Goal: Transaction & Acquisition: Subscribe to service/newsletter

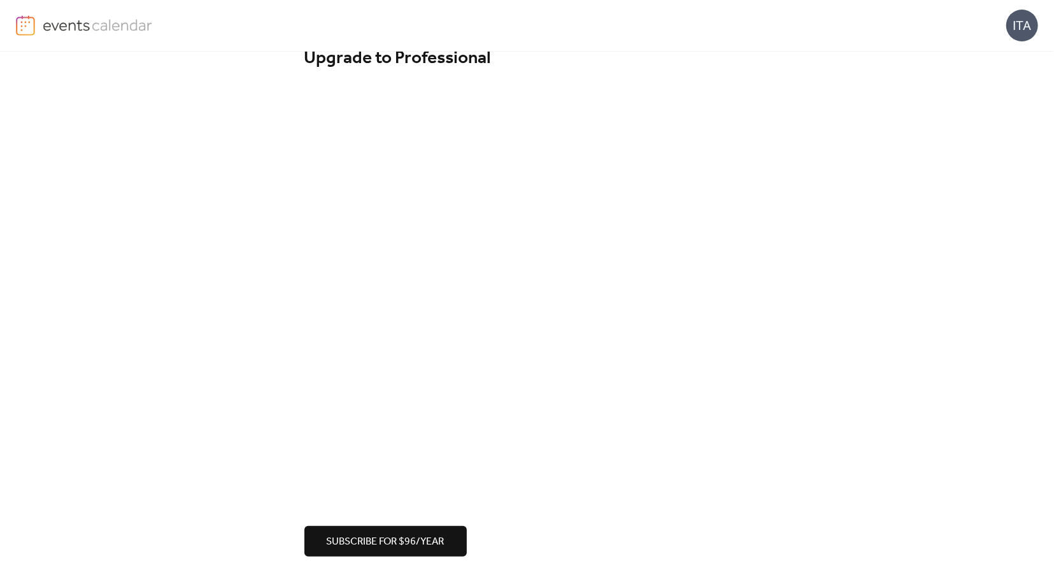
scroll to position [34, 0]
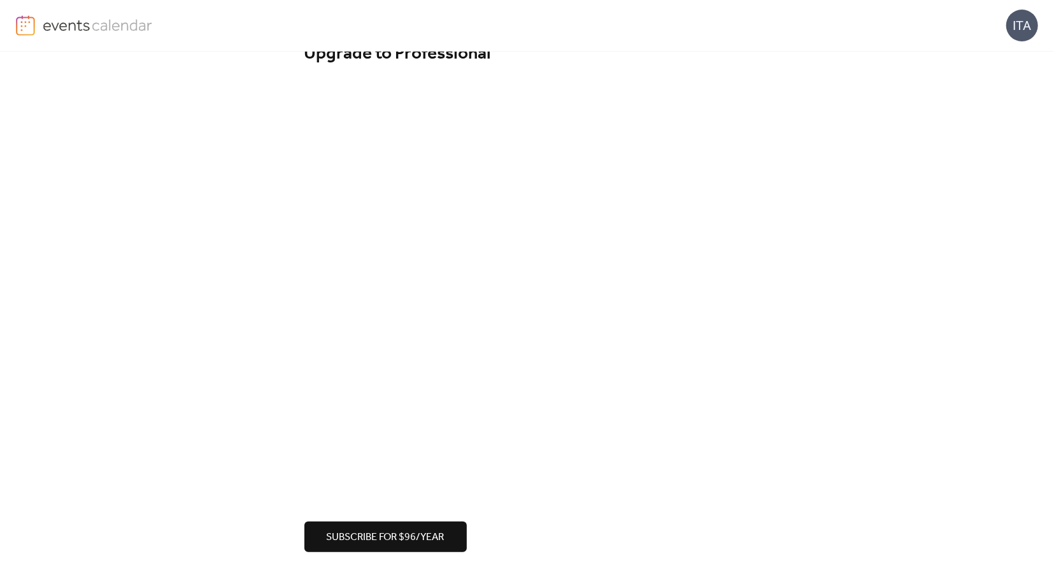
click at [398, 536] on span "Subscribe for $96/year" at bounding box center [386, 537] width 118 height 15
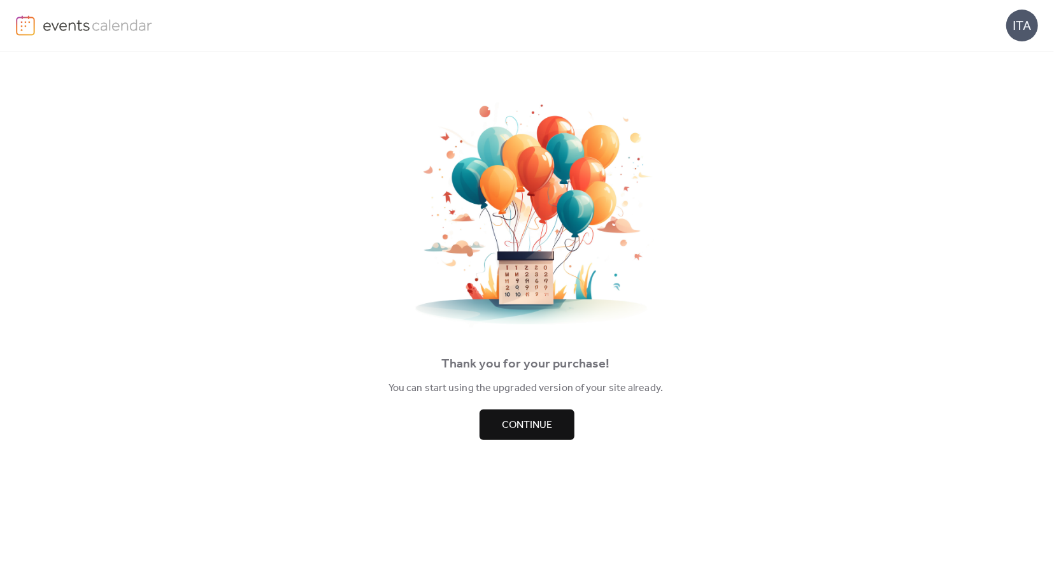
click at [509, 428] on span "Continue" at bounding box center [527, 425] width 50 height 15
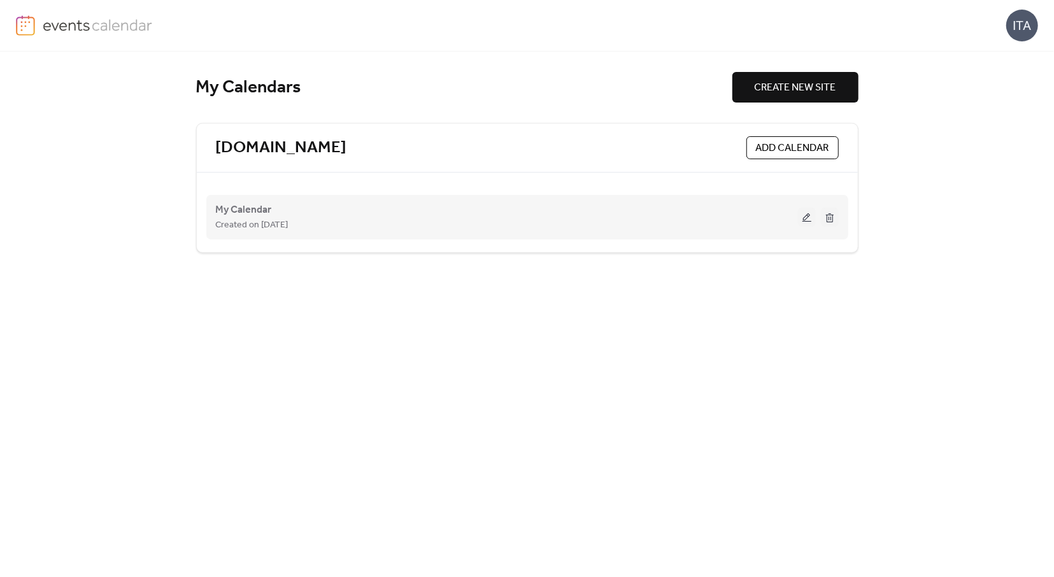
click at [401, 221] on div "Created on [DATE]" at bounding box center [507, 224] width 582 height 15
click at [809, 217] on button at bounding box center [807, 217] width 18 height 19
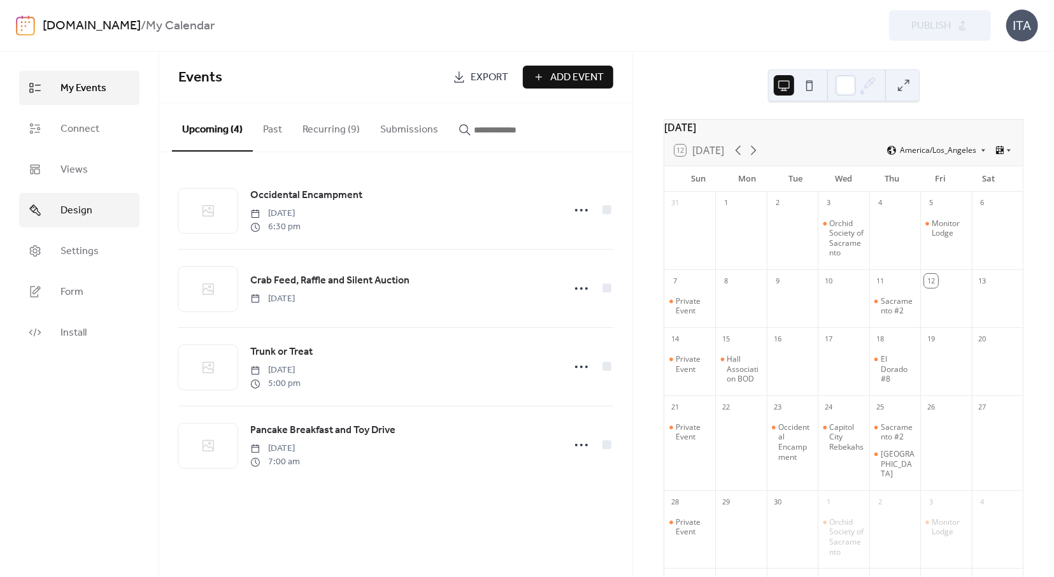
click at [76, 211] on span "Design" at bounding box center [76, 210] width 32 height 15
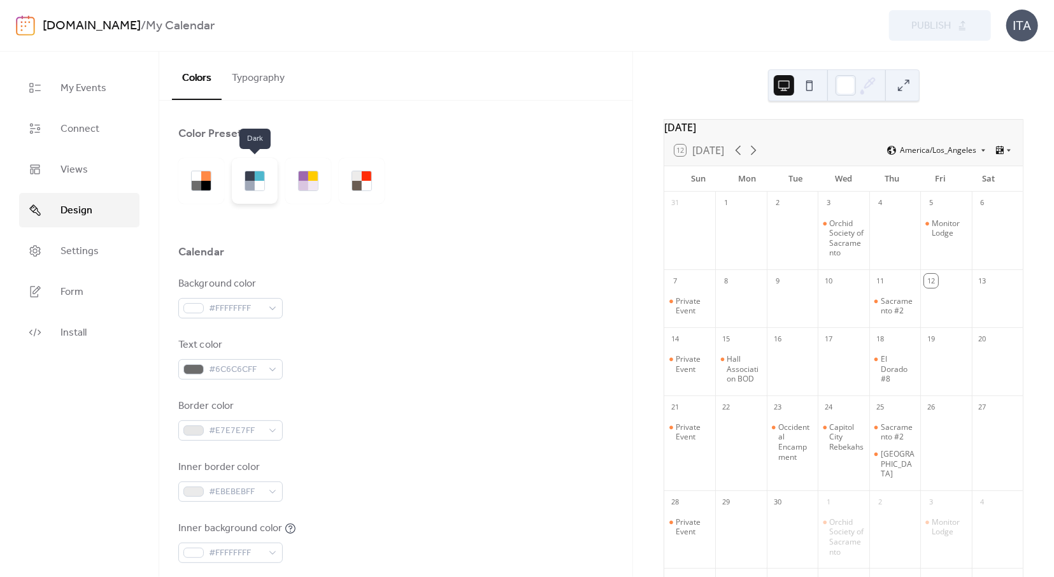
click at [259, 179] on div at bounding box center [260, 176] width 10 height 10
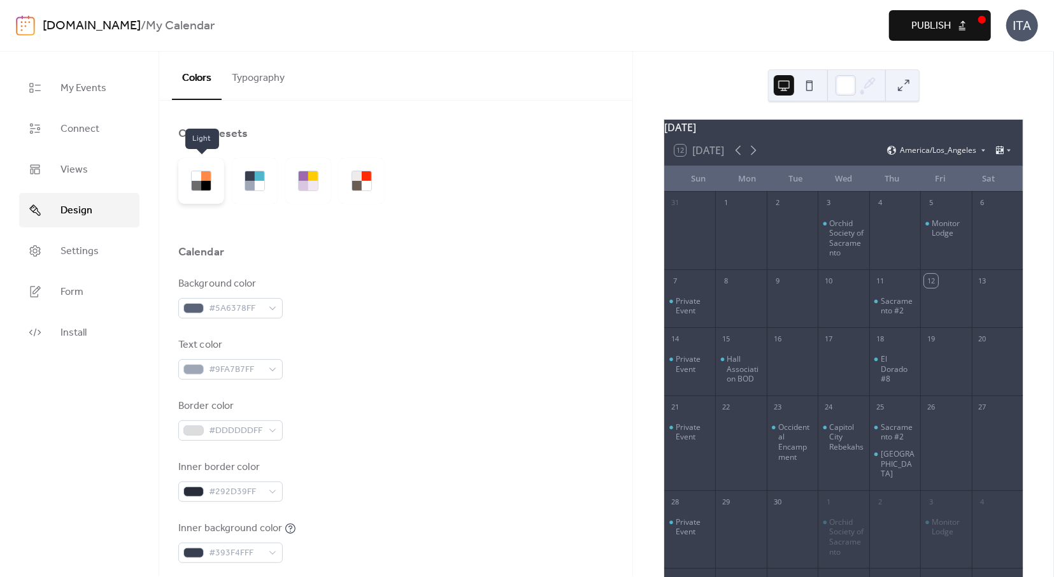
click at [201, 182] on div at bounding box center [197, 186] width 10 height 10
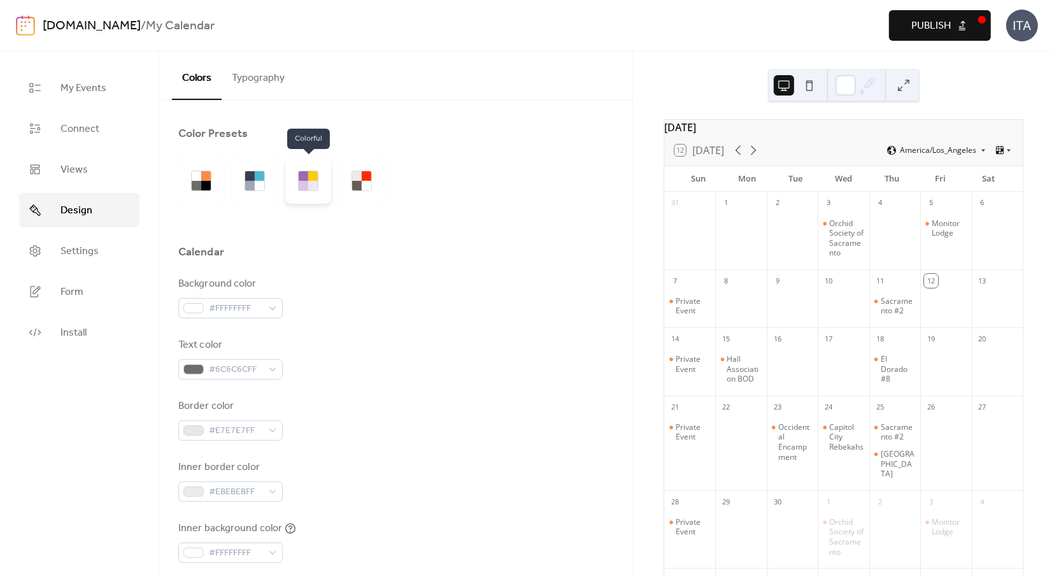
click at [301, 180] on div at bounding box center [304, 176] width 10 height 10
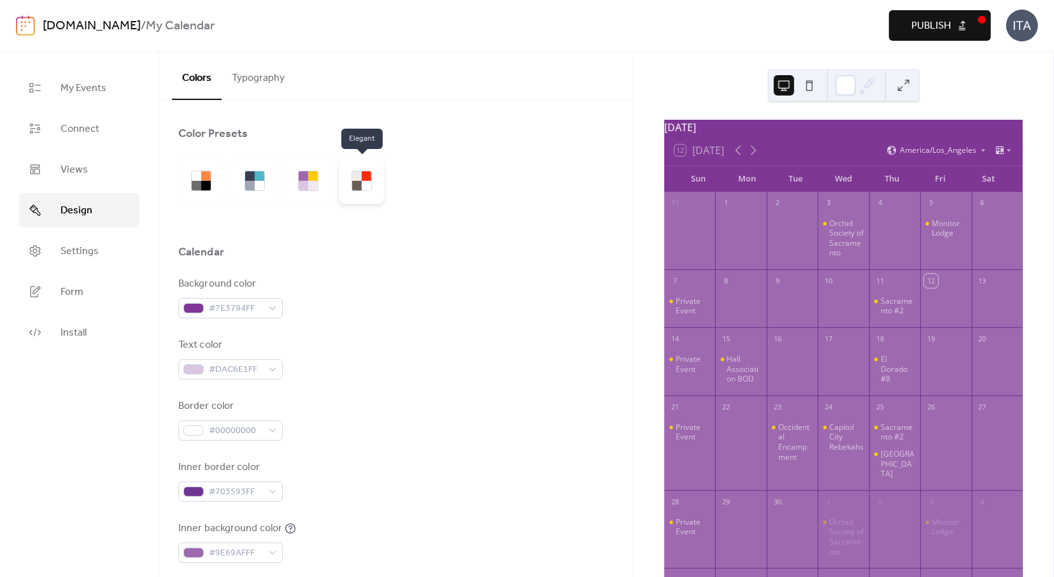
click at [351, 180] on div at bounding box center [362, 181] width 46 height 46
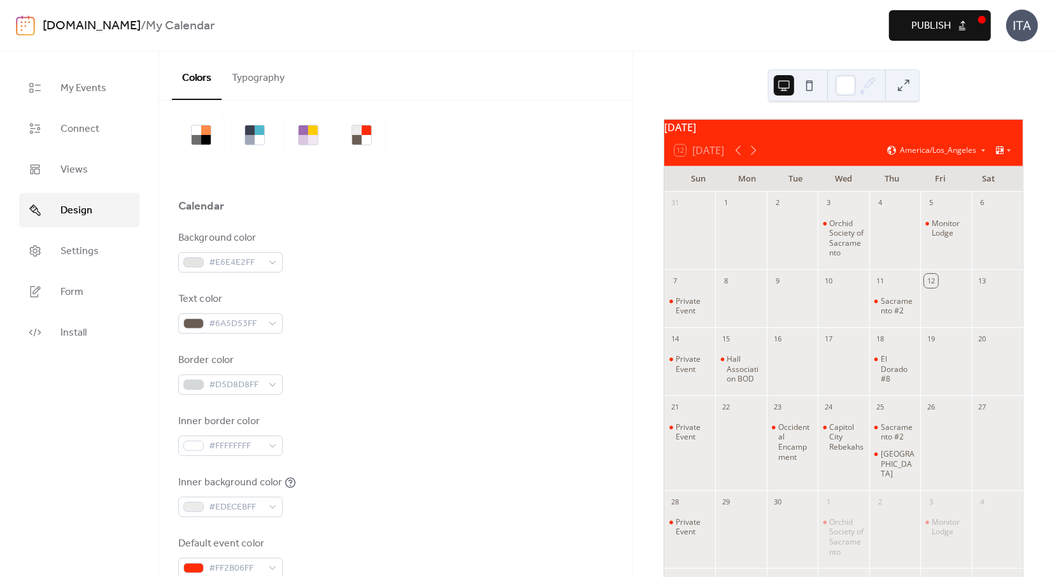
scroll to position [183, 0]
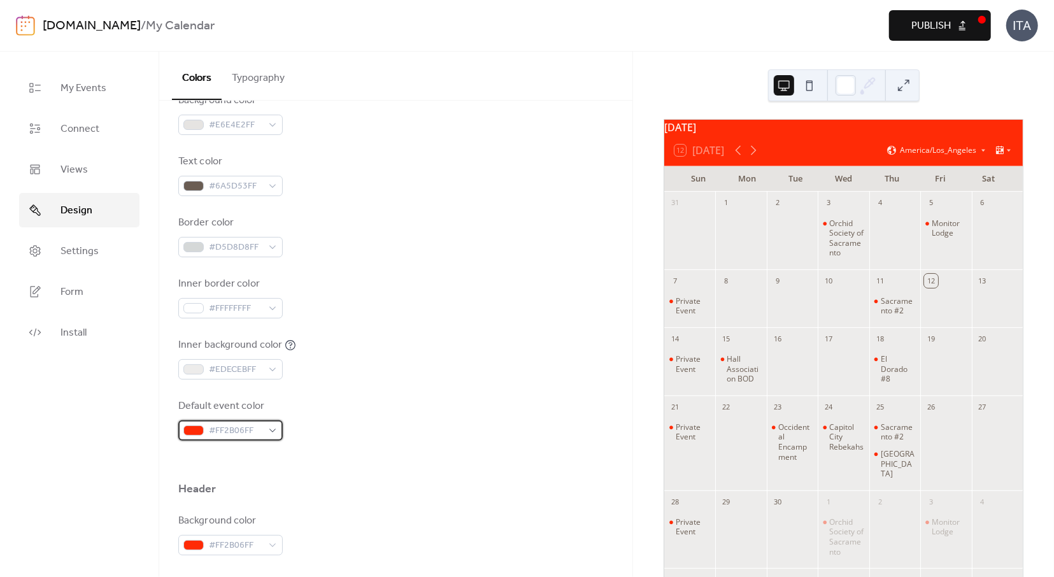
click at [269, 430] on div "#FF2B06FF" at bounding box center [230, 430] width 104 height 20
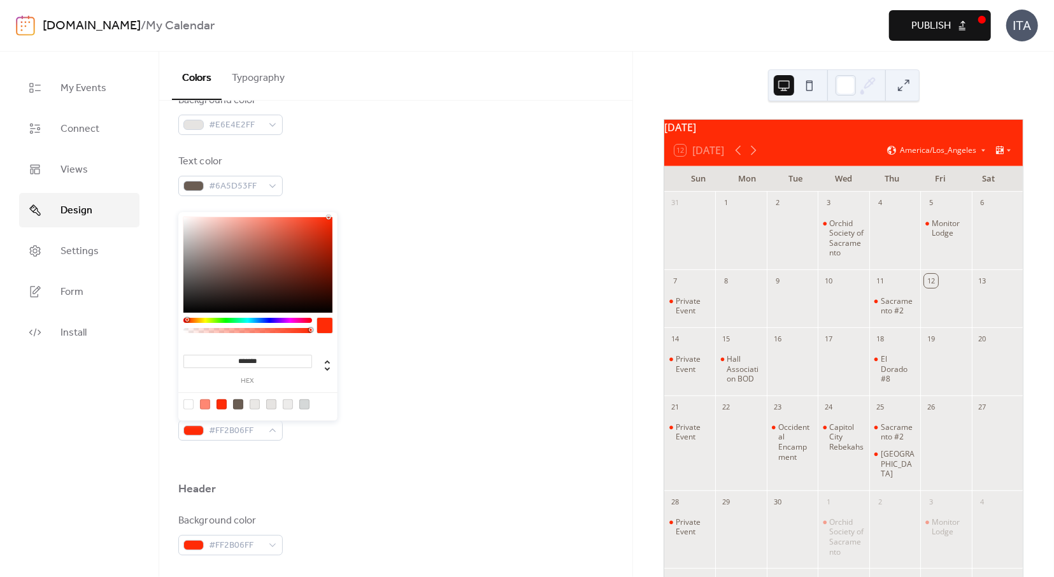
click at [272, 322] on div at bounding box center [247, 320] width 129 height 5
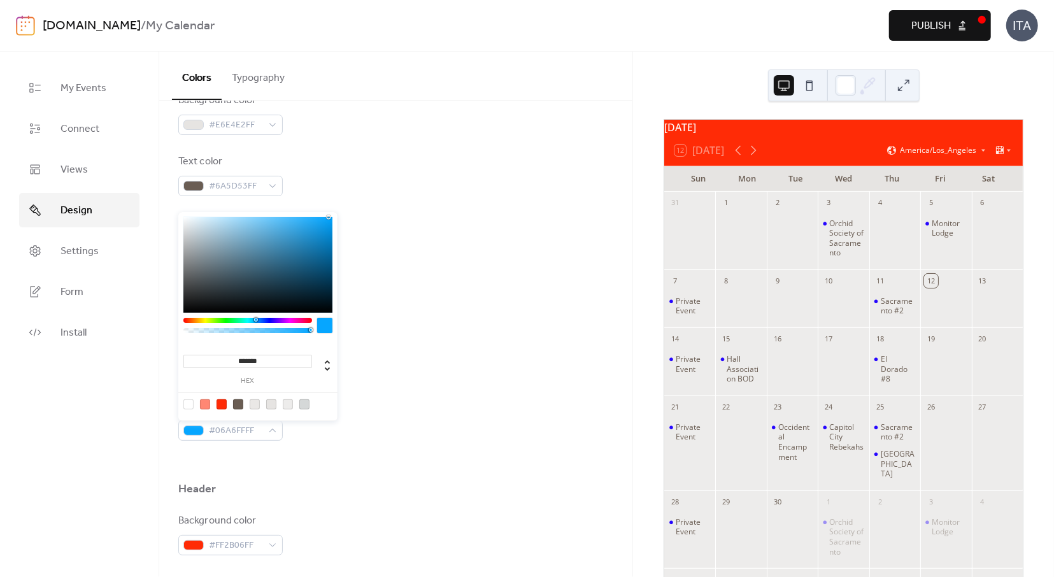
click at [255, 319] on div at bounding box center [247, 320] width 129 height 5
click at [258, 320] on div at bounding box center [256, 320] width 4 height 4
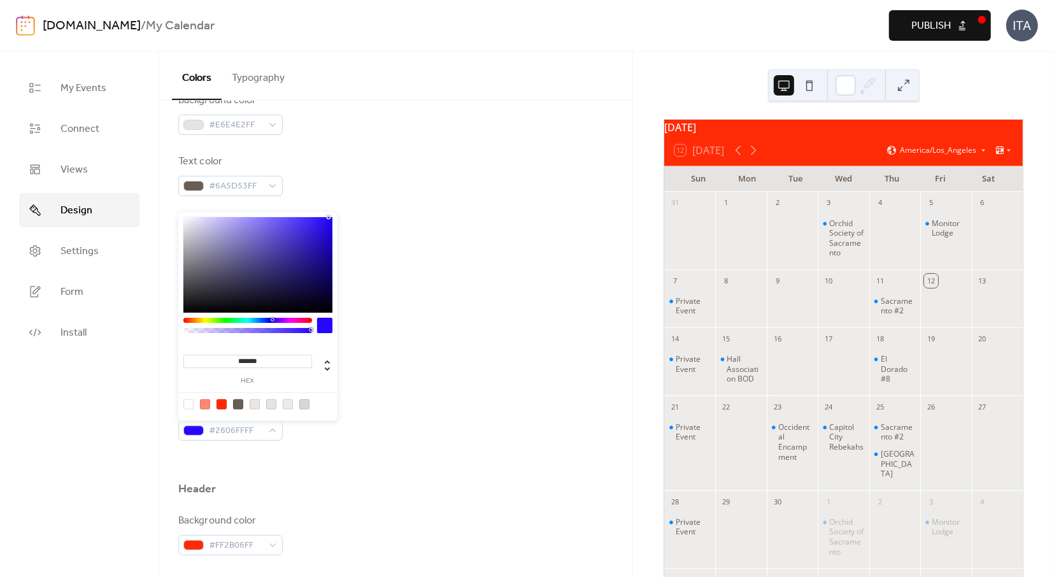
click at [272, 320] on div at bounding box center [247, 320] width 129 height 5
click at [268, 320] on div at bounding box center [247, 320] width 129 height 5
type input "*******"
click at [262, 322] on div at bounding box center [247, 320] width 129 height 5
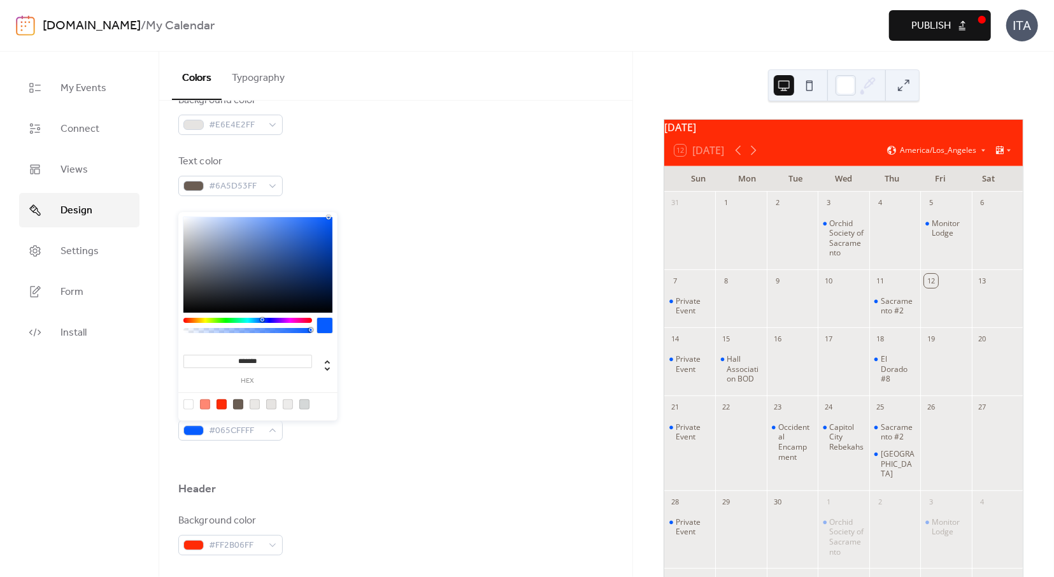
click at [379, 294] on div "Inner border color #FFFFFFFF" at bounding box center [395, 297] width 435 height 42
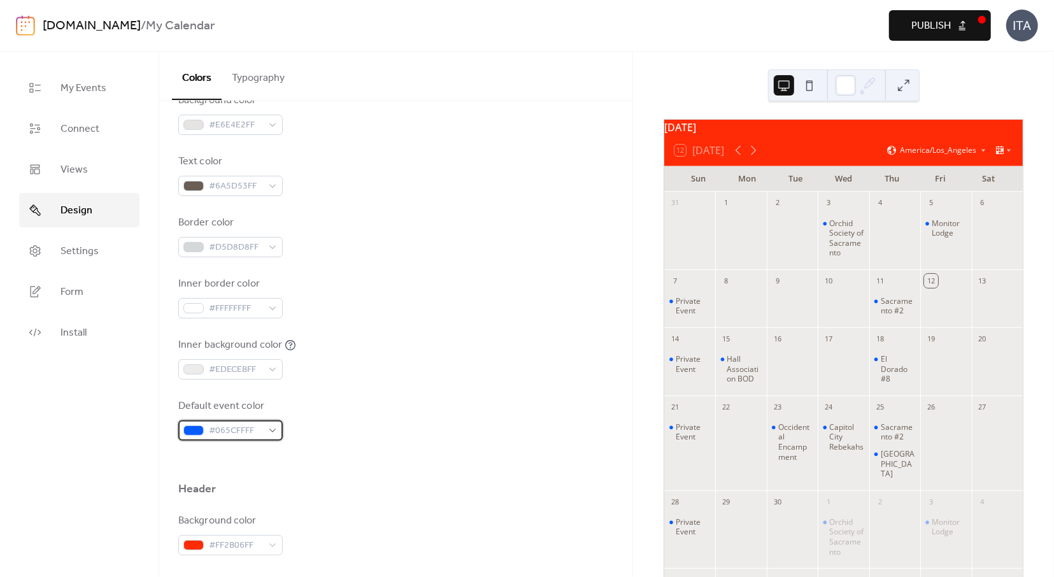
click at [267, 427] on div "#065CFFFF" at bounding box center [230, 430] width 104 height 20
click at [385, 389] on div "Background color #E6E4E2FF Text color #6A5D53FF Border color #D5D8D8FF Inner bo…" at bounding box center [395, 267] width 435 height 348
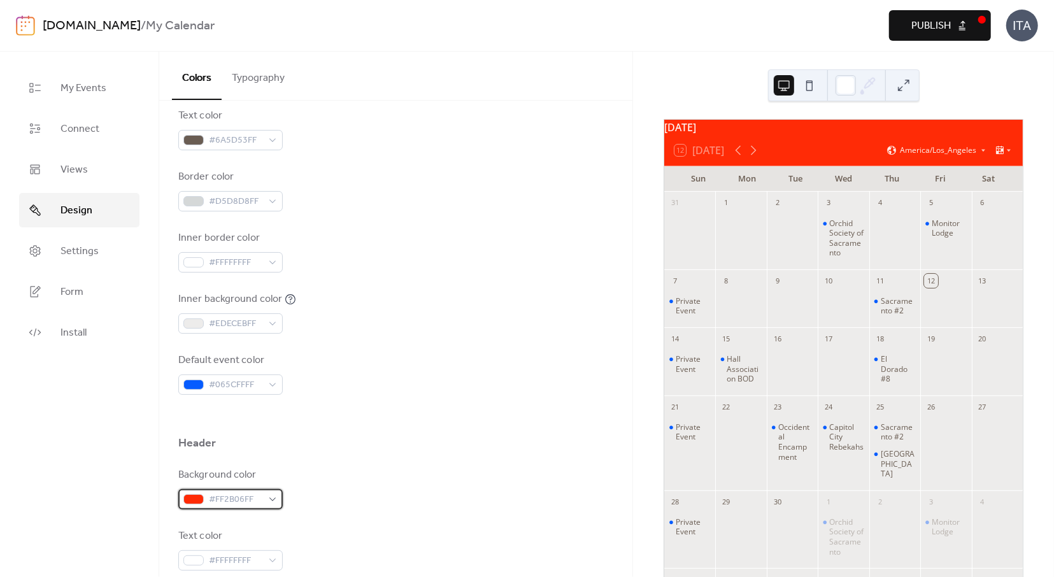
click at [274, 496] on div "#FF2B06FF" at bounding box center [230, 499] width 104 height 20
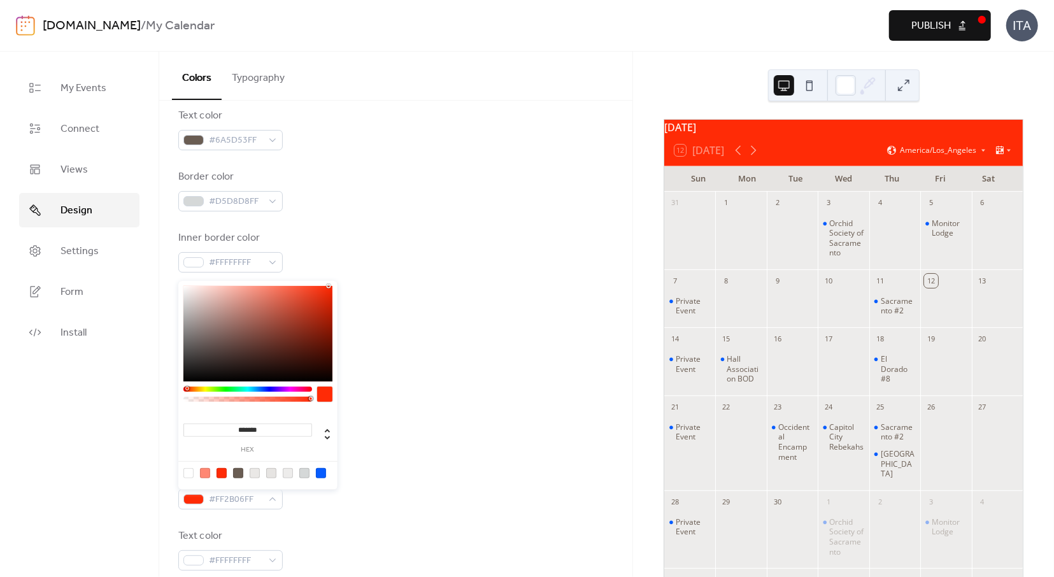
click at [272, 389] on div at bounding box center [247, 388] width 129 height 5
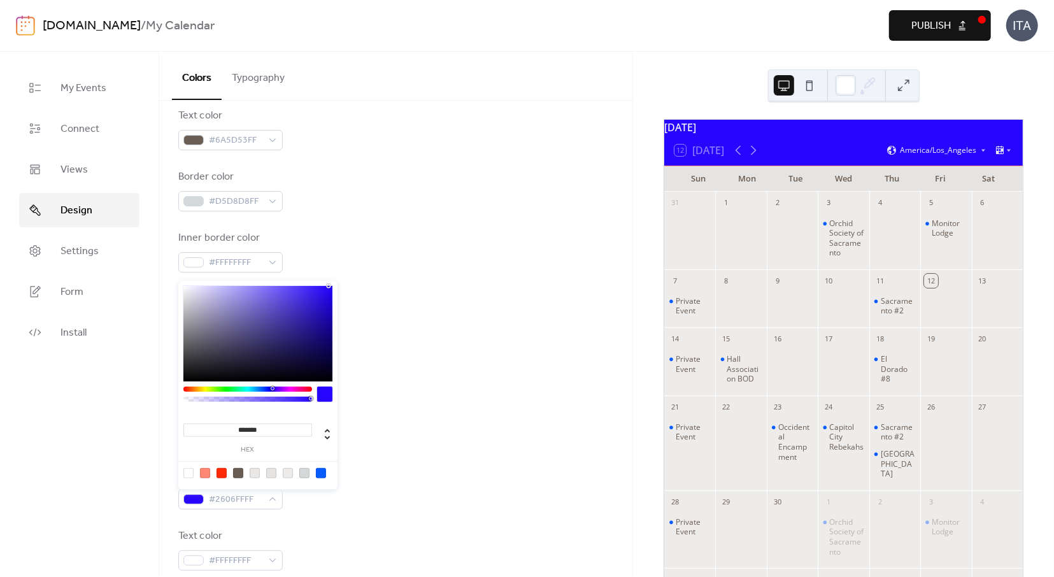
type input "*******"
click at [251, 388] on div at bounding box center [247, 388] width 129 height 5
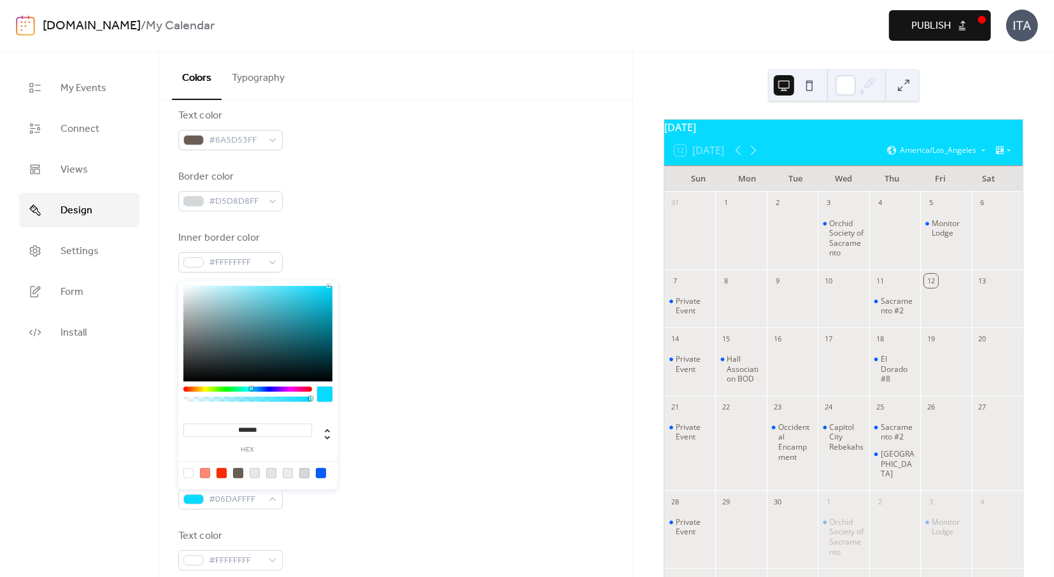
click at [376, 408] on div at bounding box center [395, 415] width 435 height 41
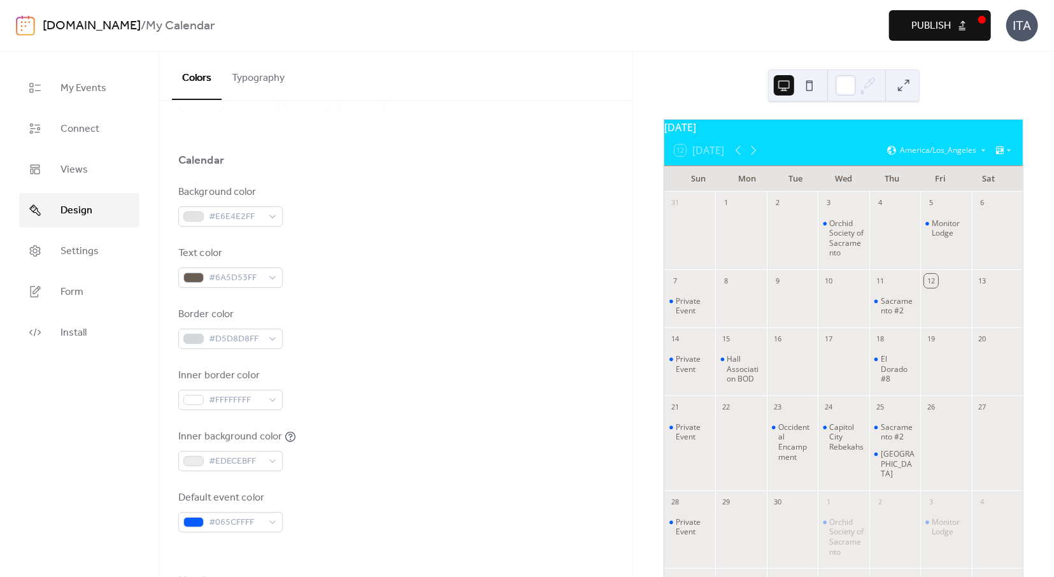
scroll to position [0, 0]
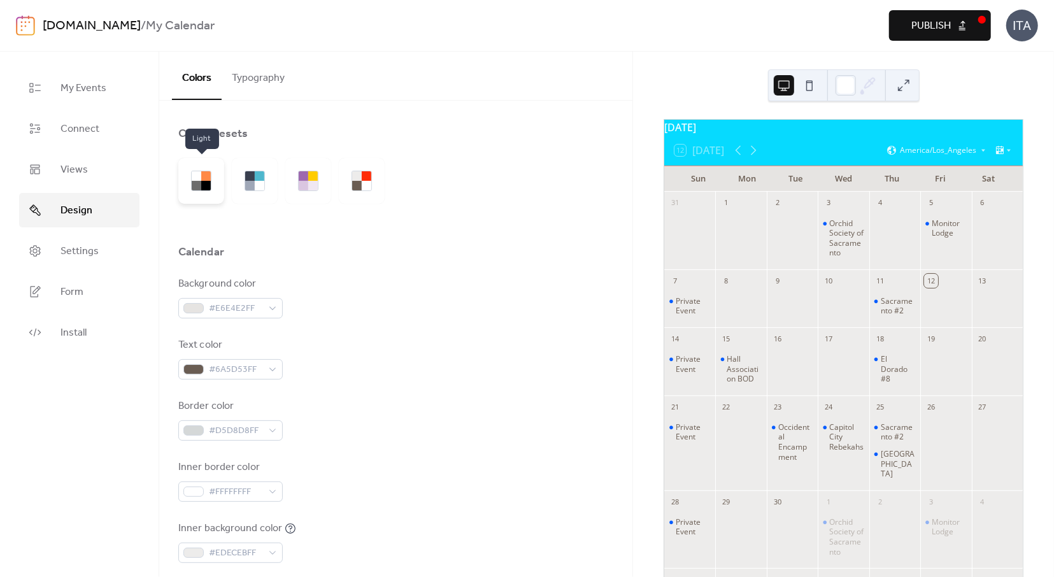
click at [201, 181] on div at bounding box center [197, 186] width 10 height 10
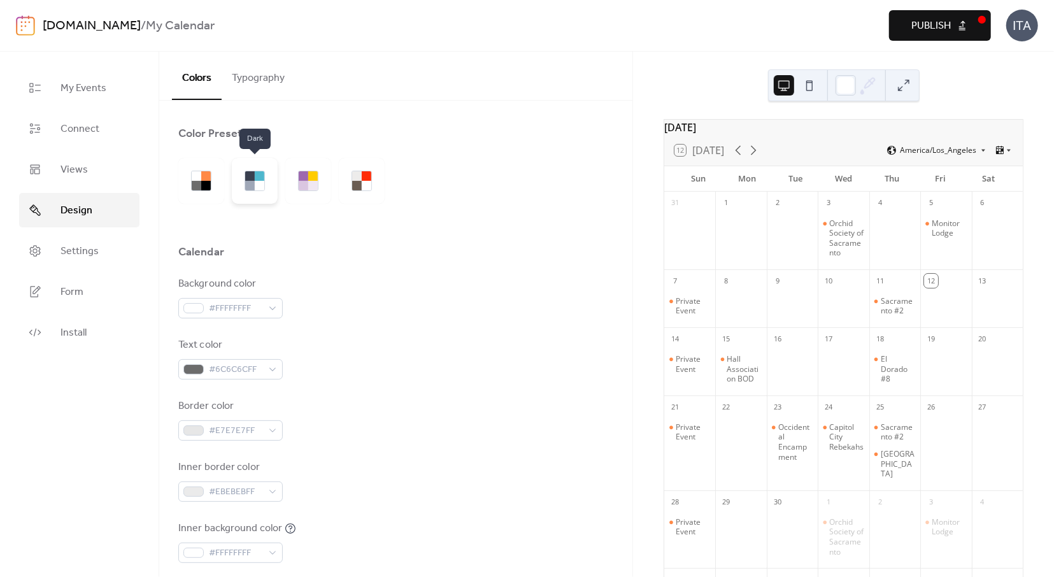
click at [243, 180] on div at bounding box center [255, 181] width 46 height 46
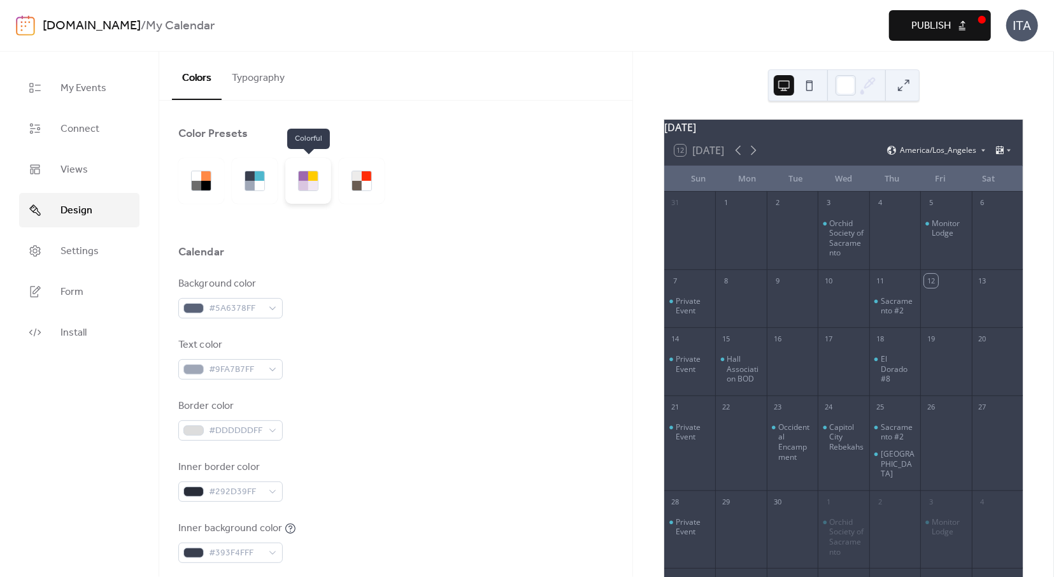
click at [305, 180] on div at bounding box center [308, 181] width 20 height 20
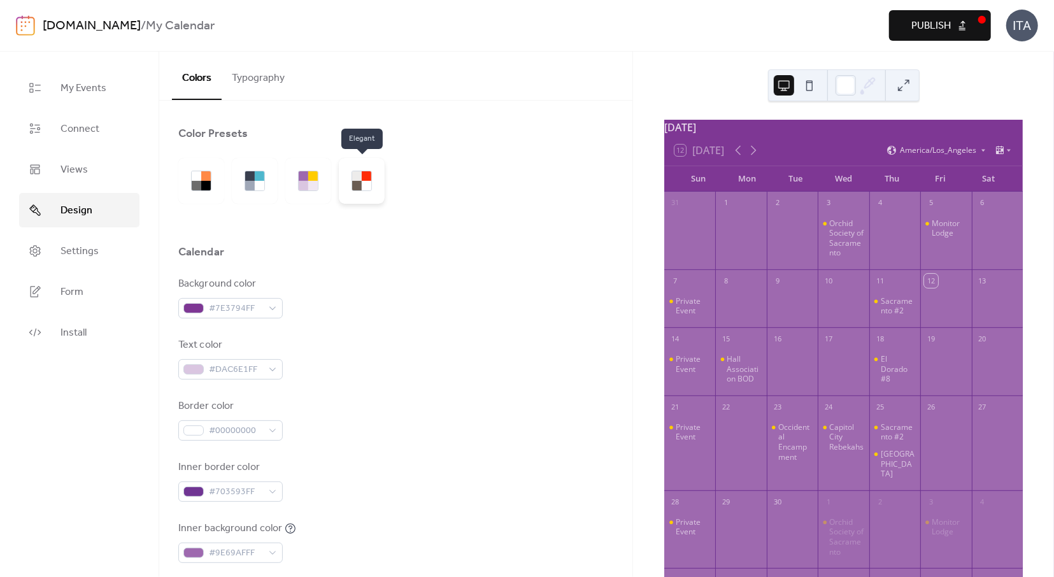
click at [362, 180] on div at bounding box center [367, 176] width 10 height 10
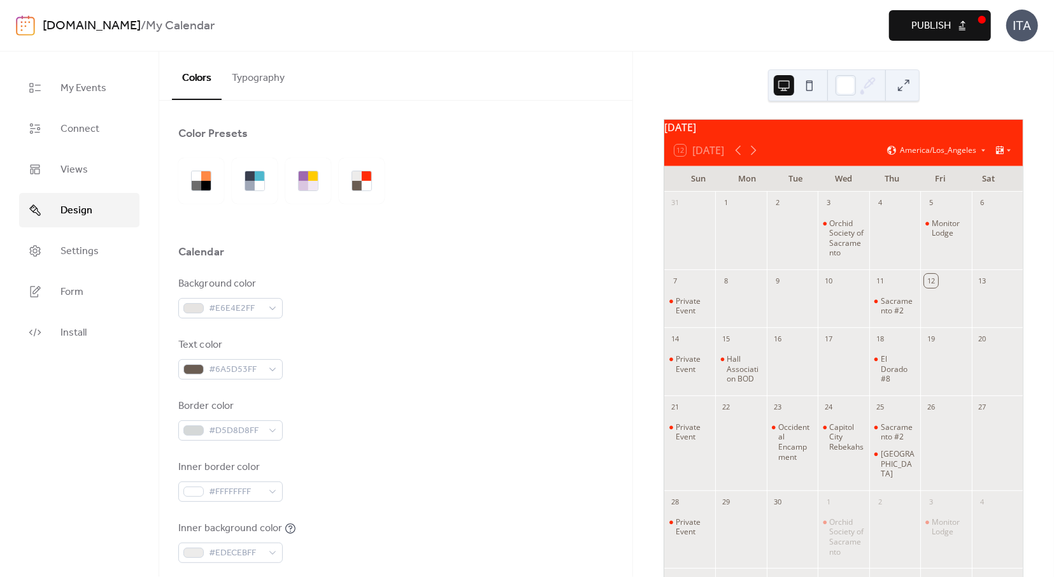
click at [257, 80] on button "Typography" at bounding box center [258, 75] width 73 height 47
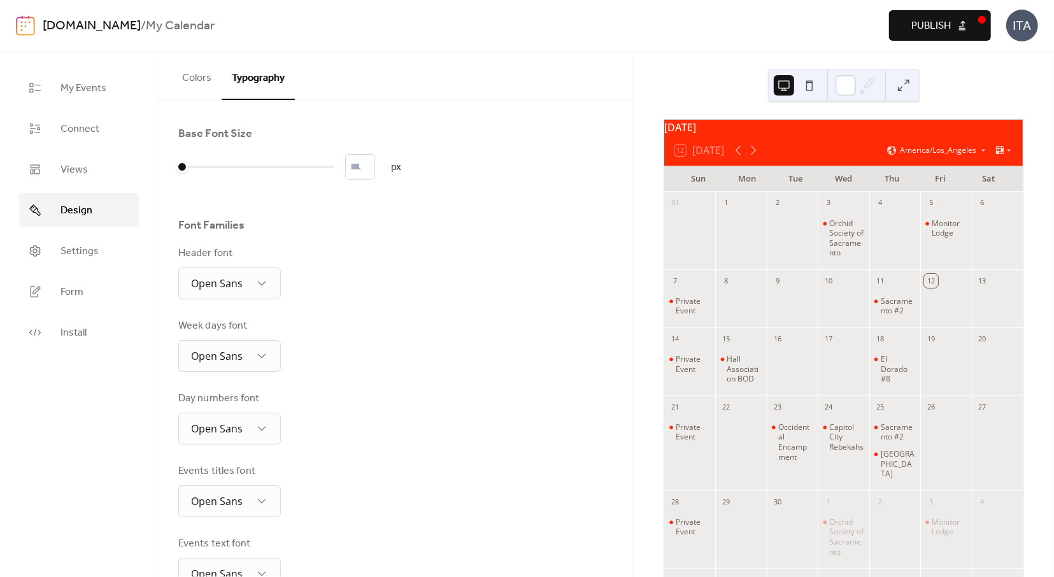
click at [919, 22] on span "Publish" at bounding box center [930, 25] width 39 height 15
click at [88, 94] on span "My Events" at bounding box center [83, 88] width 46 height 15
